Goal: Task Accomplishment & Management: Use online tool/utility

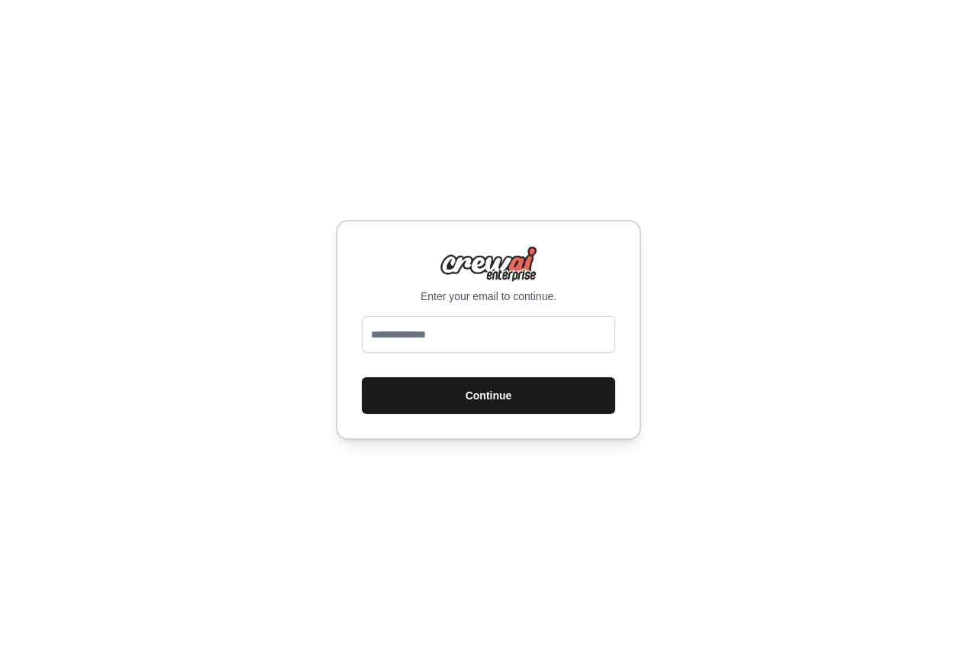
type input "**********"
click at [434, 383] on button "Continue" at bounding box center [488, 395] width 253 height 37
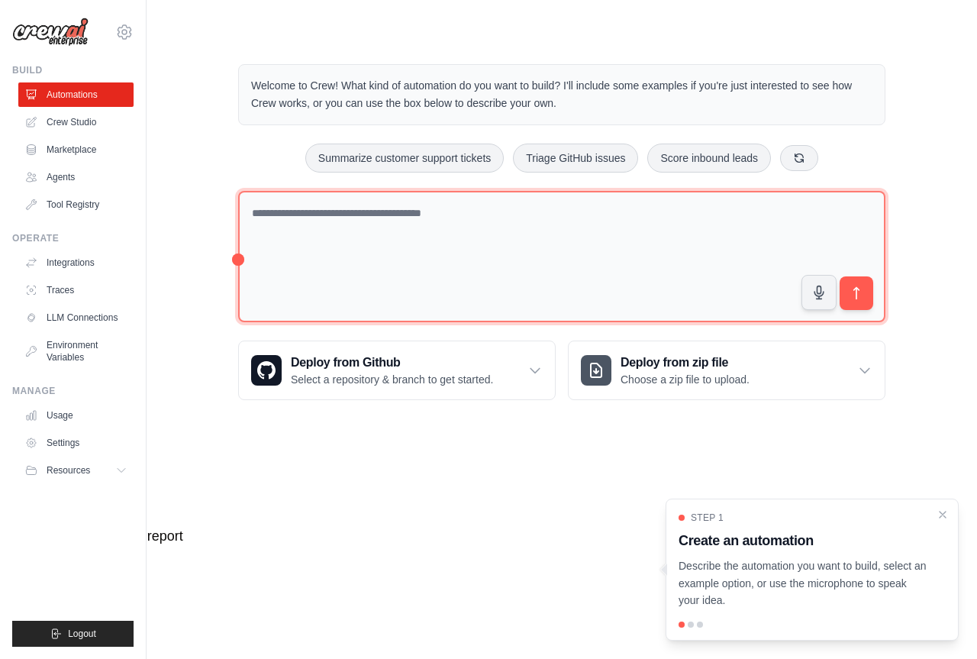
click at [361, 247] on textarea at bounding box center [561, 257] width 647 height 132
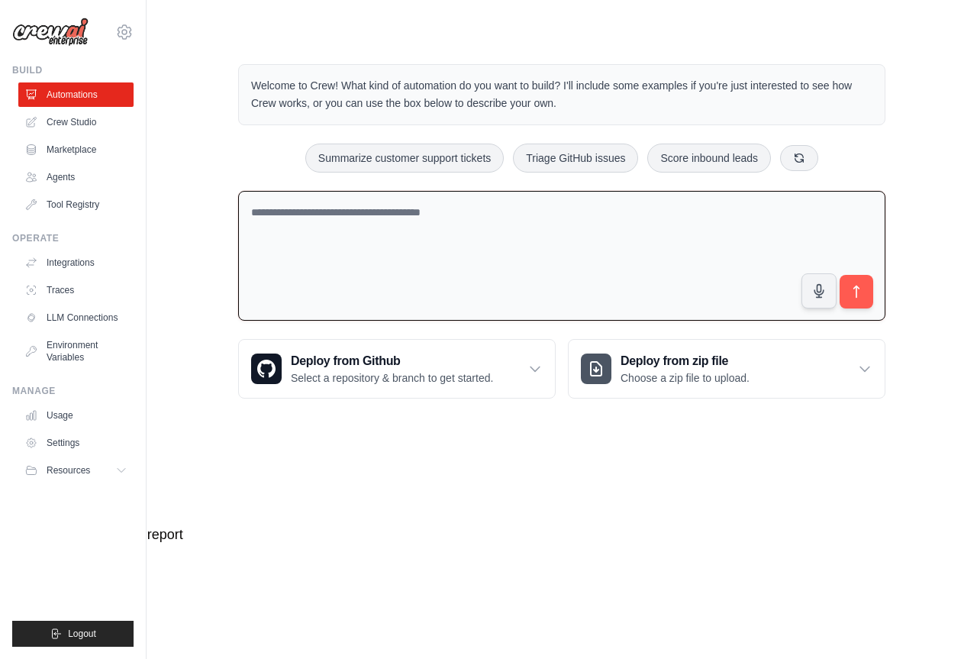
click at [361, 247] on textarea at bounding box center [561, 256] width 647 height 131
click at [360, 247] on textarea at bounding box center [561, 256] width 647 height 131
click at [357, 246] on textarea at bounding box center [561, 256] width 647 height 131
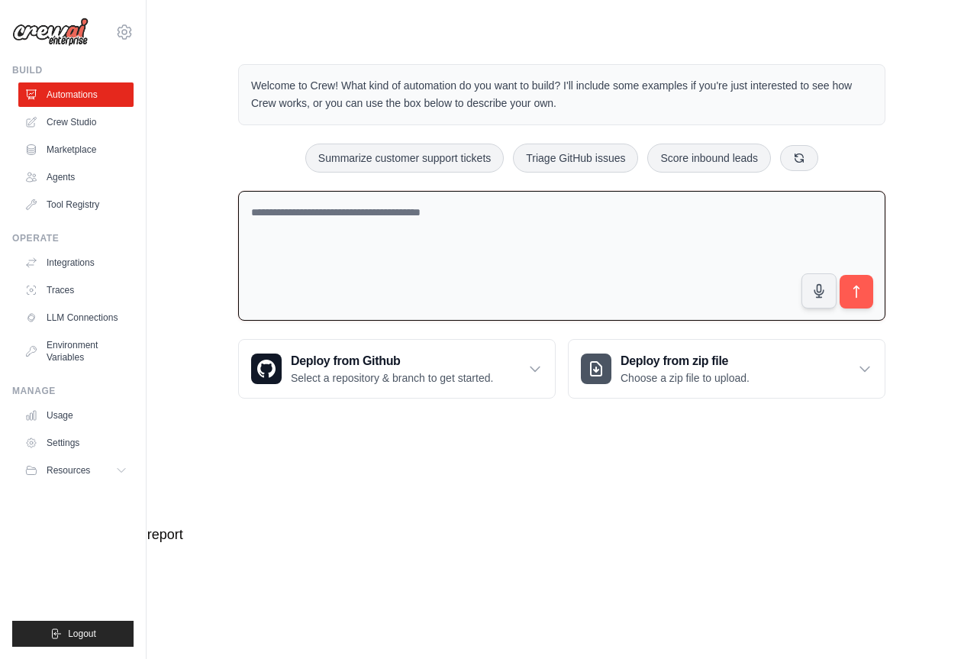
click at [353, 247] on textarea at bounding box center [561, 256] width 647 height 131
click at [346, 240] on textarea at bounding box center [561, 256] width 647 height 131
click at [426, 260] on textarea at bounding box center [561, 256] width 647 height 131
click at [408, 264] on textarea at bounding box center [561, 256] width 647 height 131
type textarea "*"
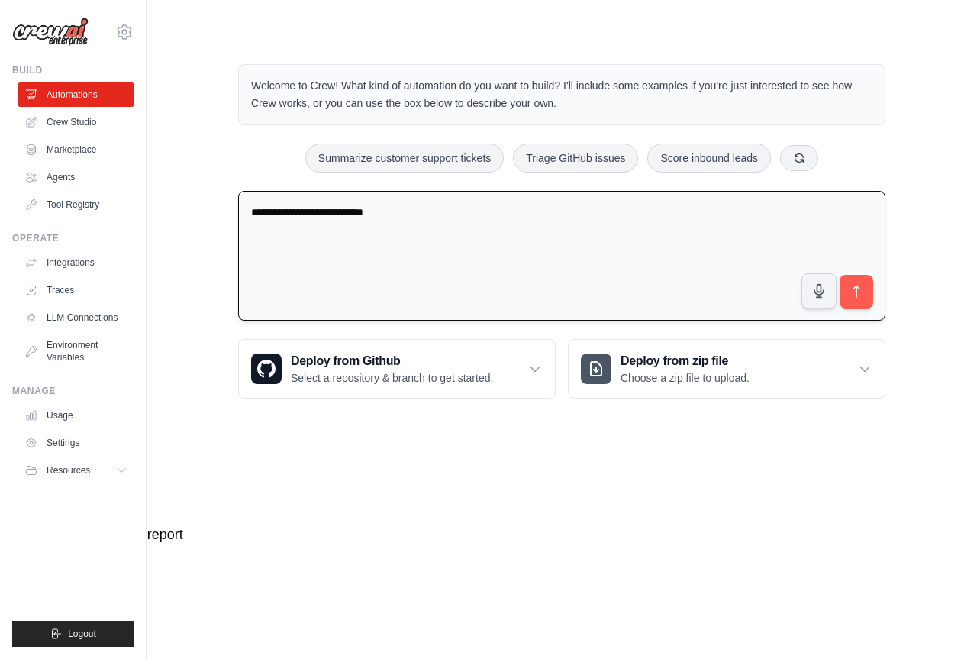
type textarea "**********"
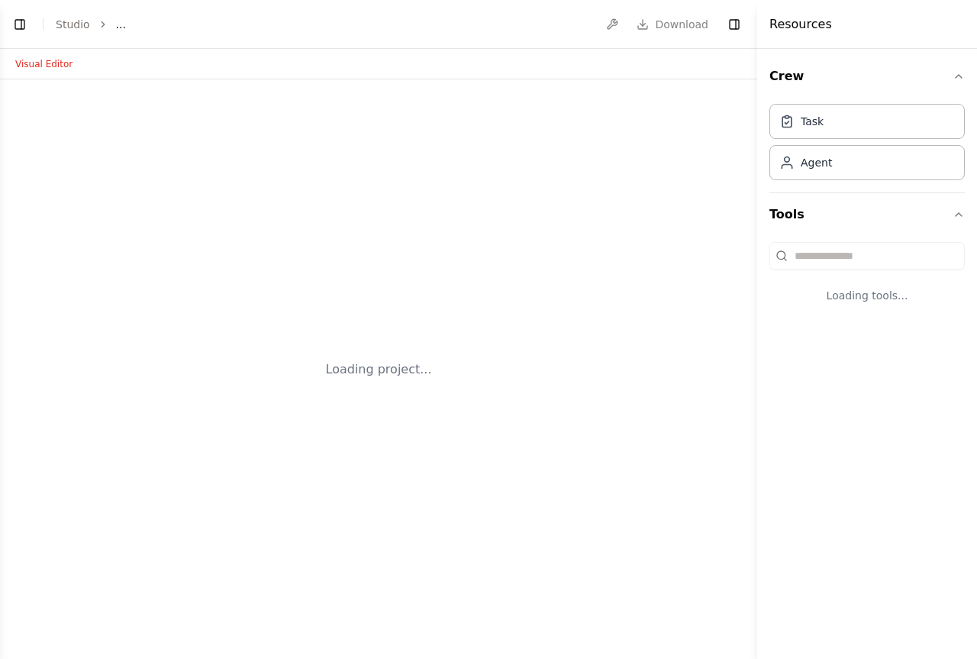
select select "****"
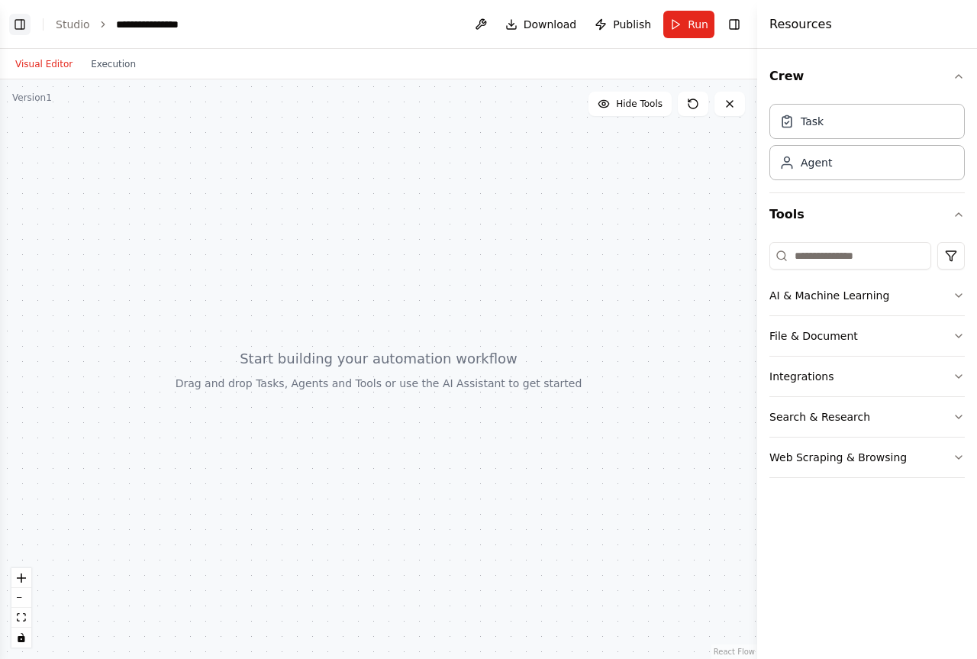
click at [19, 28] on button "Toggle Left Sidebar" at bounding box center [19, 24] width 21 height 21
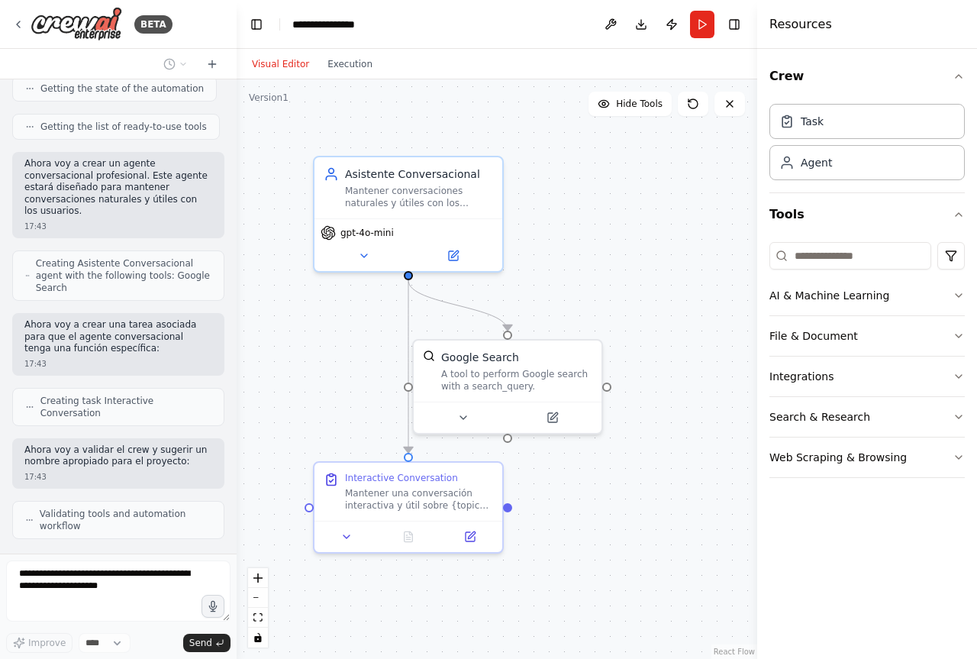
scroll to position [231, 0]
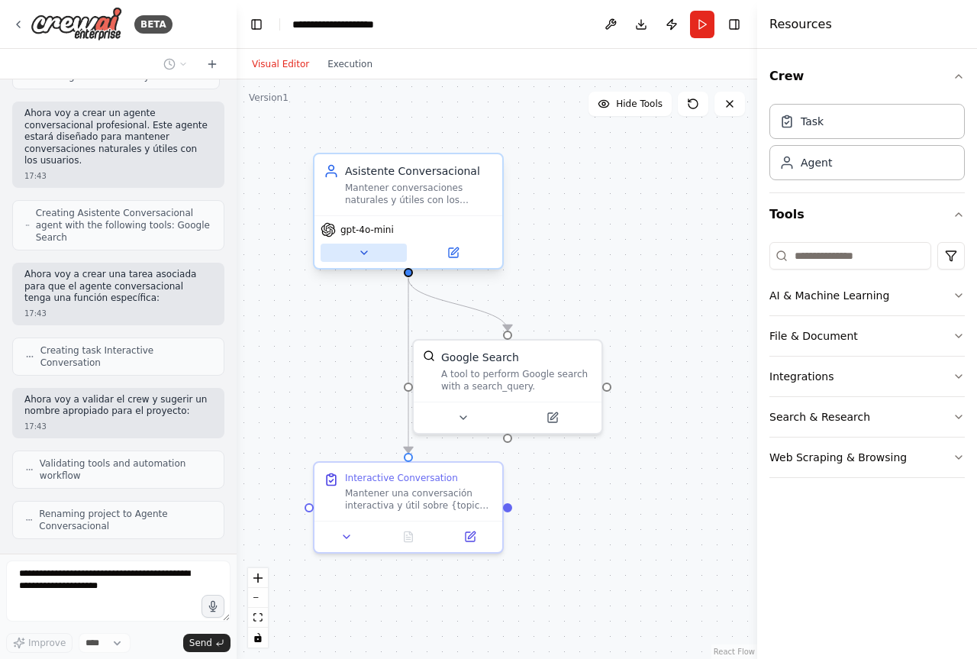
click at [361, 249] on icon at bounding box center [364, 253] width 12 height 12
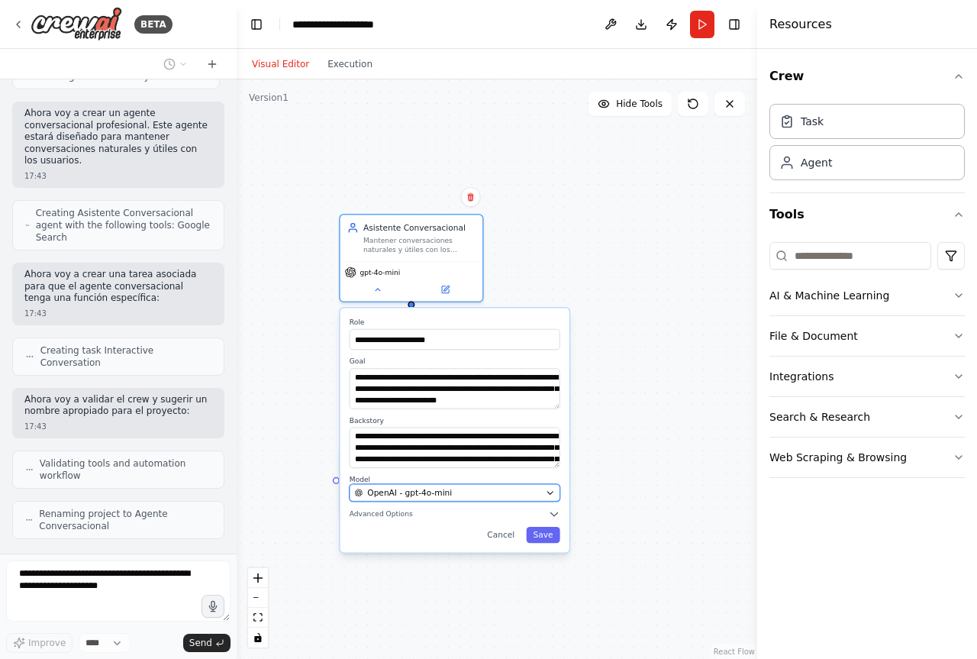
click at [549, 489] on icon "button" at bounding box center [550, 492] width 9 height 9
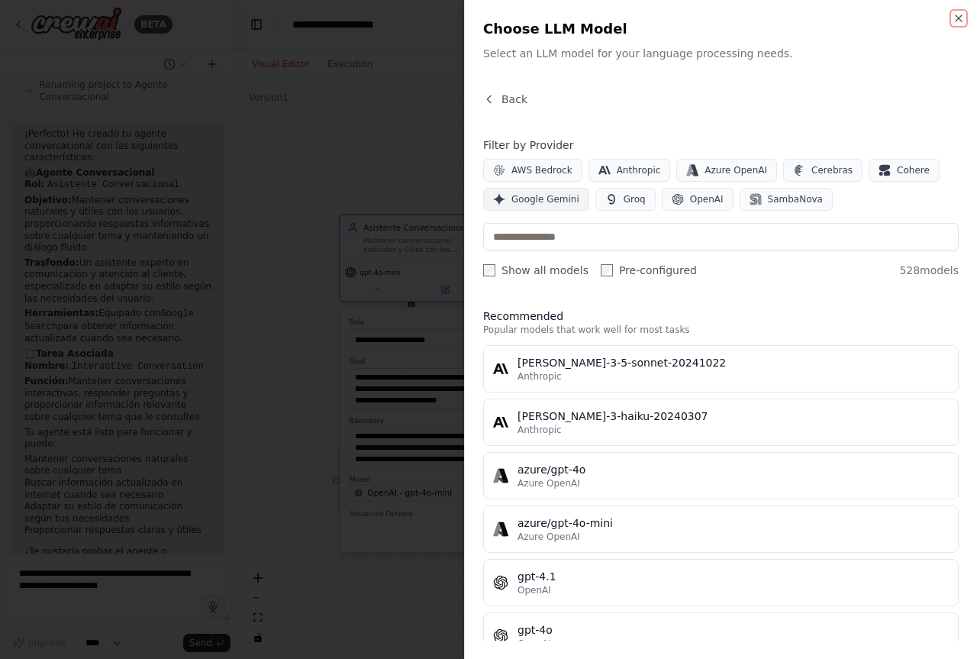
scroll to position [673, 0]
click at [547, 198] on span "Google Gemini" at bounding box center [545, 199] width 68 height 12
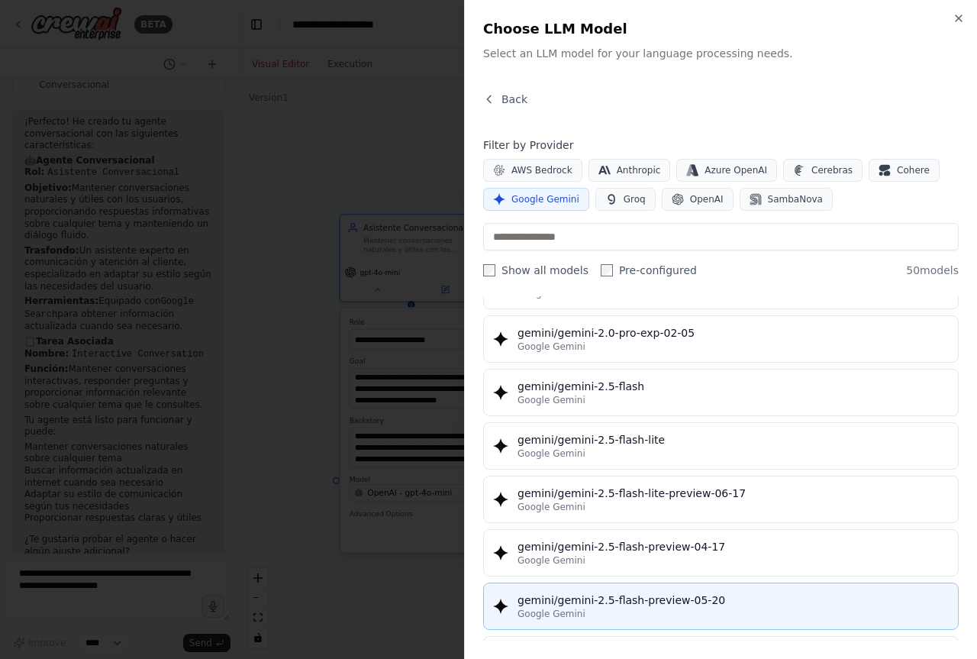
scroll to position [1238, 0]
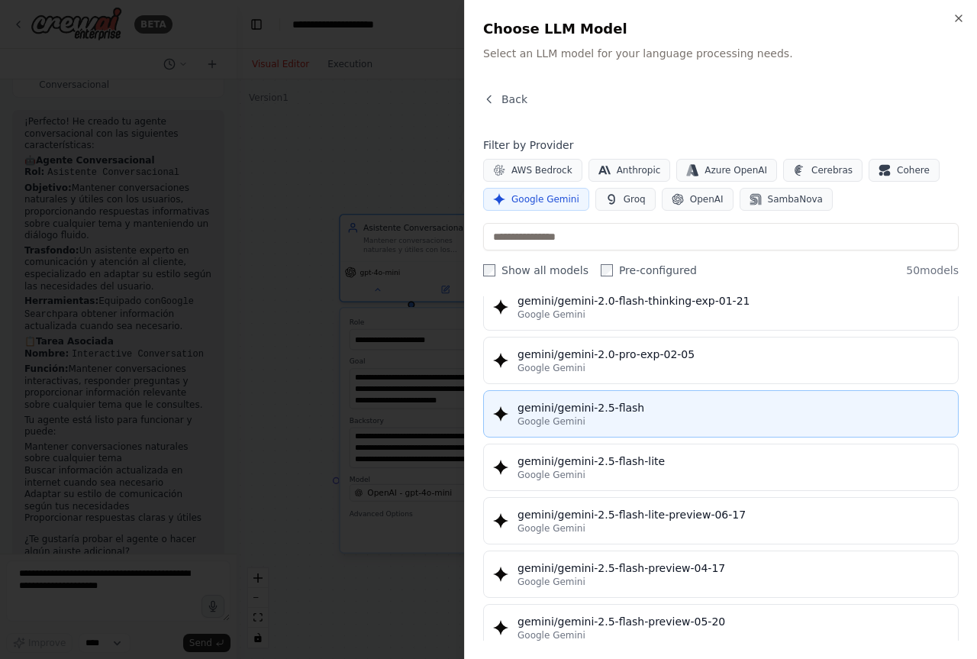
click at [668, 424] on div "Google Gemini" at bounding box center [733, 421] width 431 height 12
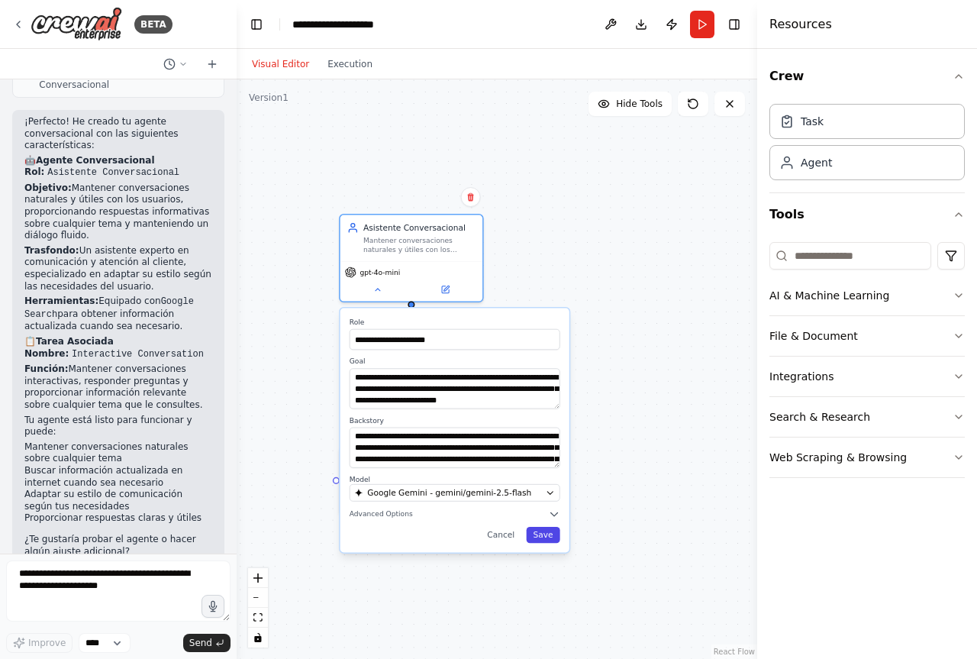
click at [549, 532] on button "Save" at bounding box center [543, 535] width 34 height 16
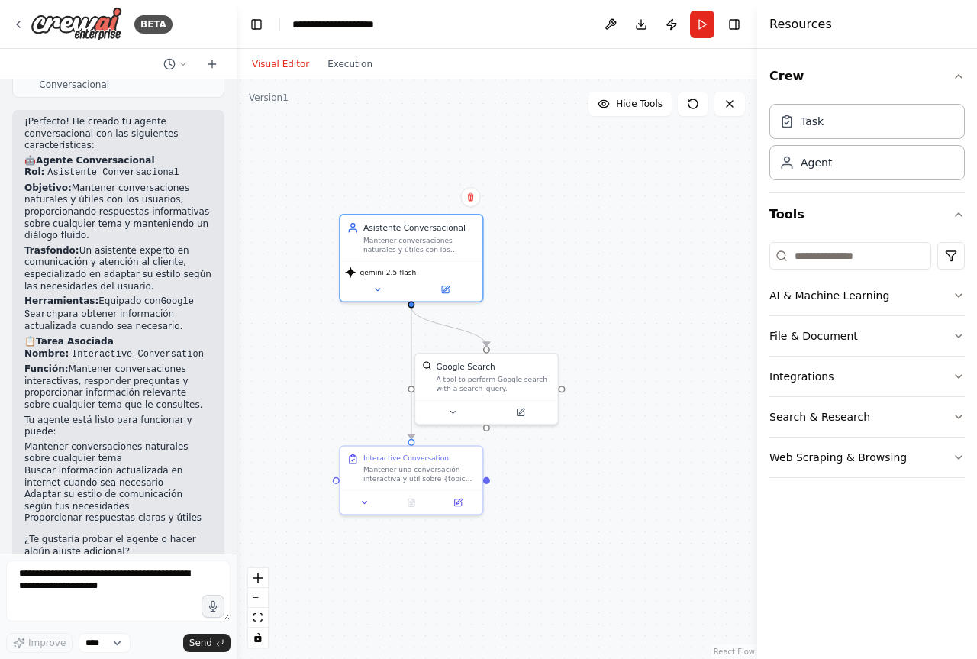
click at [609, 474] on div ".deletable-edge-delete-btn { width: 20px; height: 20px; border: 0px solid #ffff…" at bounding box center [497, 368] width 521 height 579
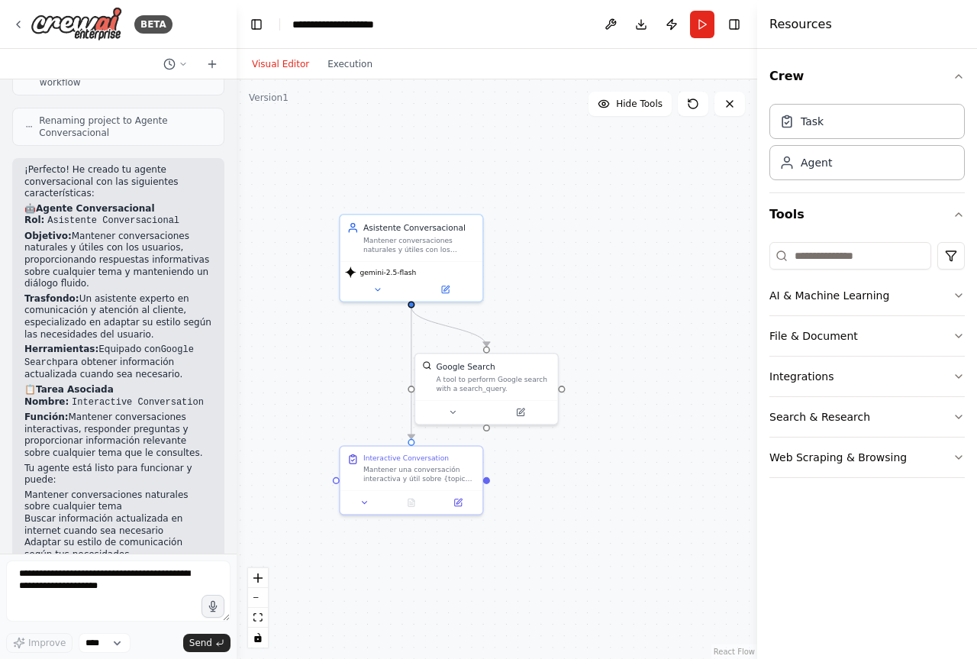
scroll to position [673, 0]
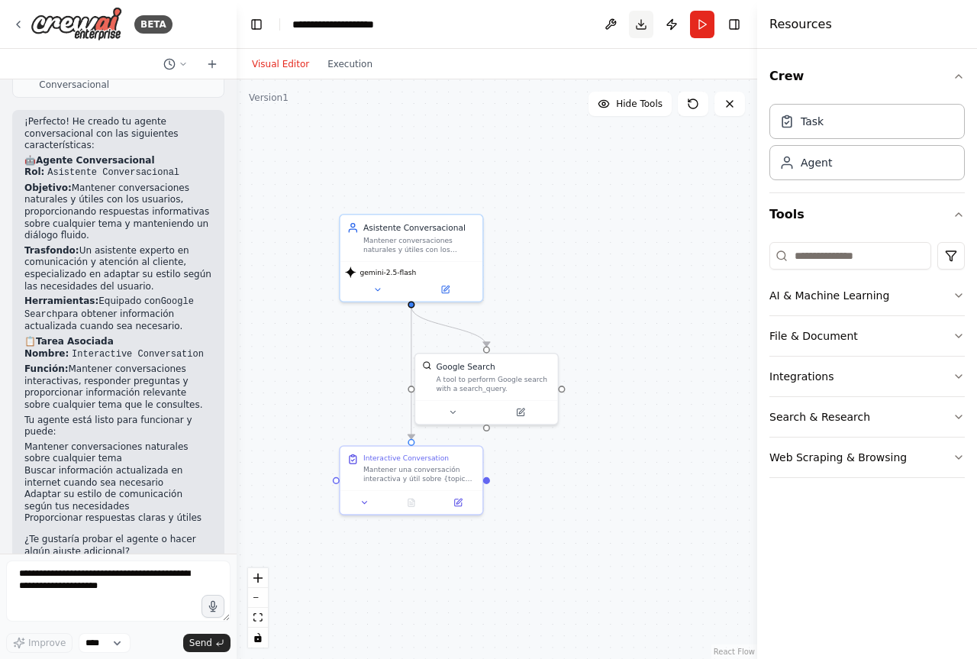
click at [643, 24] on button "Download" at bounding box center [641, 24] width 24 height 27
